Goal: Information Seeking & Learning: Understand process/instructions

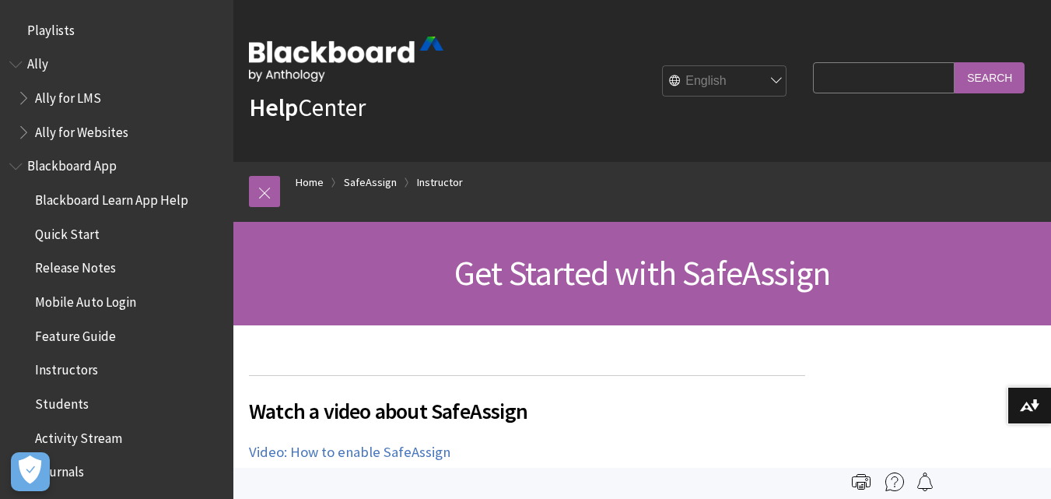
scroll to position [1937, 0]
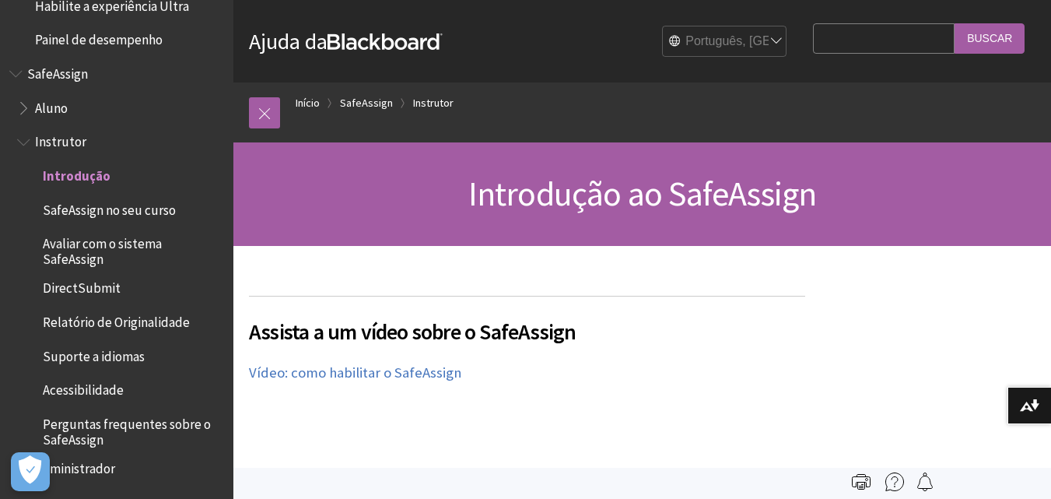
click at [766, 40] on select "English عربية Català Cymraeg Deutsch Español Suomi Français עברית Italiano 日本語 …" at bounding box center [725, 41] width 125 height 31
click at [663, 26] on select "English عربية Català Cymraeg Deutsch Español Suomi Français עברית Italiano 日本語 …" at bounding box center [725, 41] width 125 height 31
click at [1041, 399] on button "Baixar formatos alternativos..." at bounding box center [1030, 405] width 44 height 37
click at [44, 100] on span "Aluno" at bounding box center [51, 105] width 33 height 21
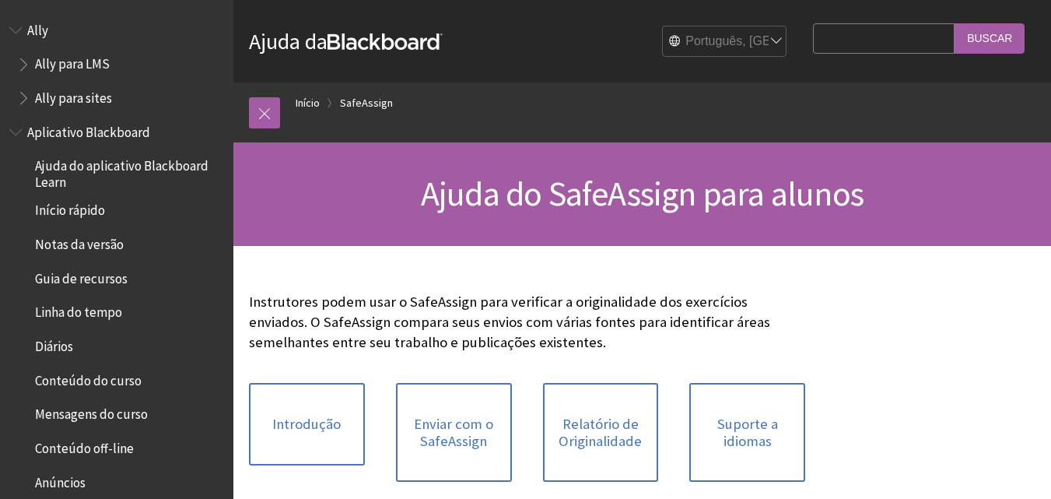
scroll to position [1415, 0]
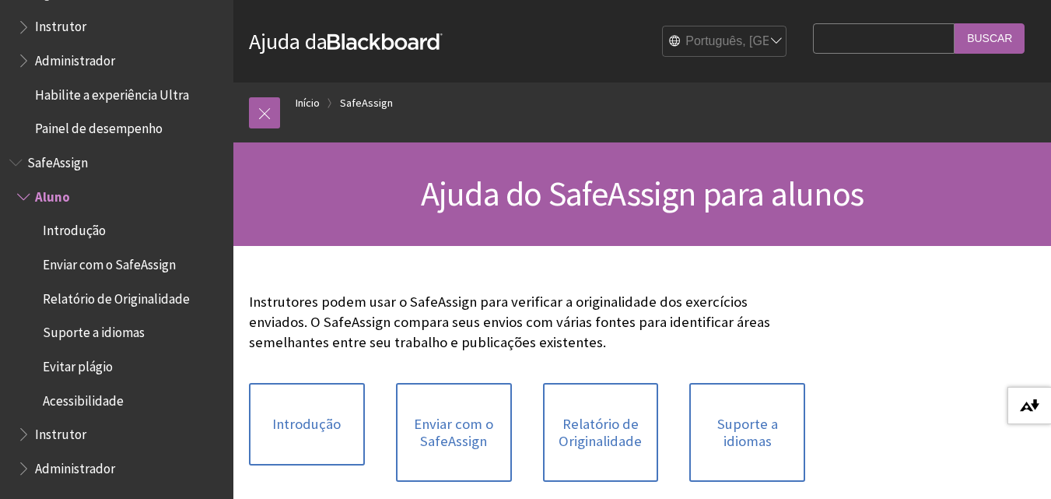
click at [1022, 402] on img at bounding box center [1029, 405] width 19 height 12
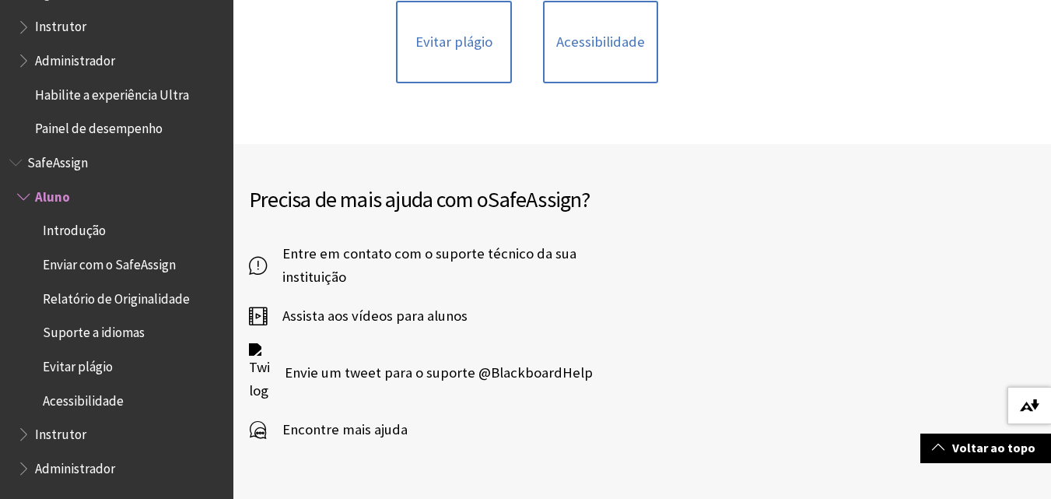
scroll to position [518, 0]
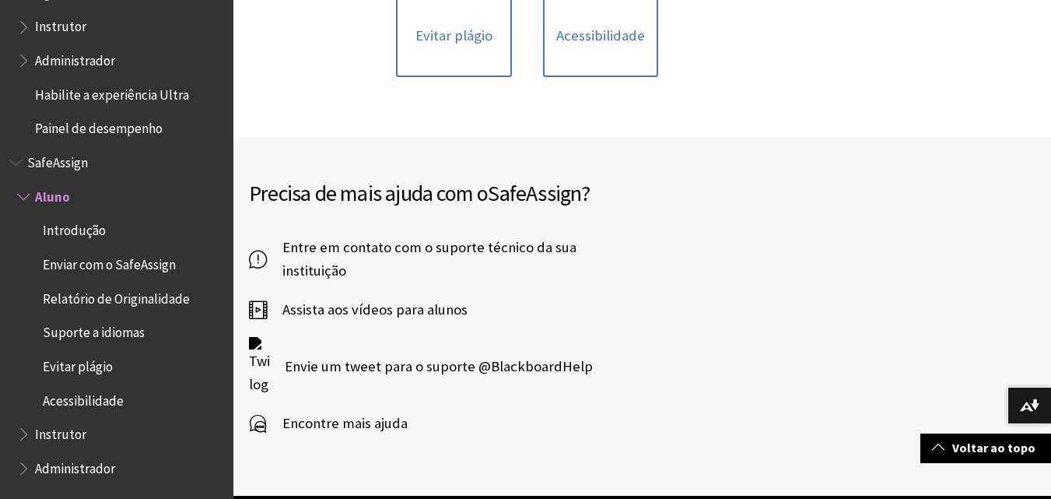
click at [426, 314] on span "Assista aos vídeos para alunos" at bounding box center [367, 309] width 201 height 23
click at [1015, 449] on link "Voltar ao topo" at bounding box center [986, 447] width 131 height 29
